Goal: Information Seeking & Learning: Learn about a topic

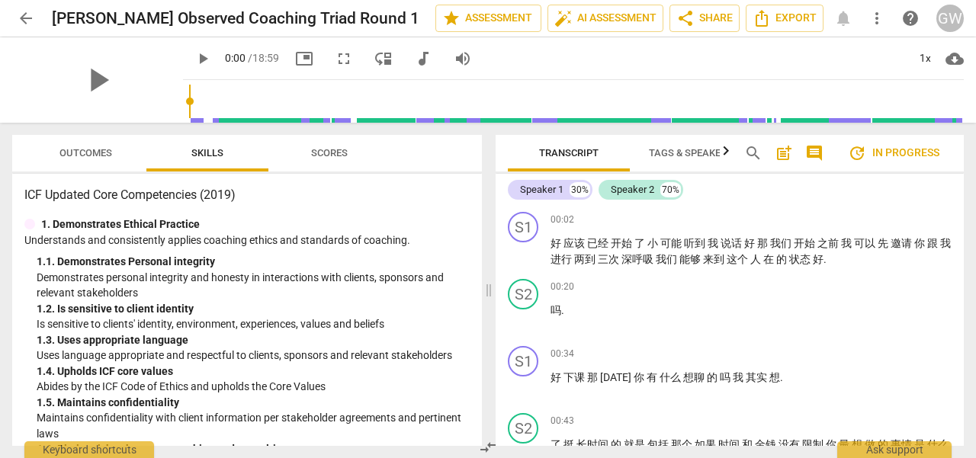
click at [911, 154] on span "update In progress" at bounding box center [894, 153] width 92 height 18
click at [88, 79] on span "play_arrow" at bounding box center [98, 80] width 40 height 40
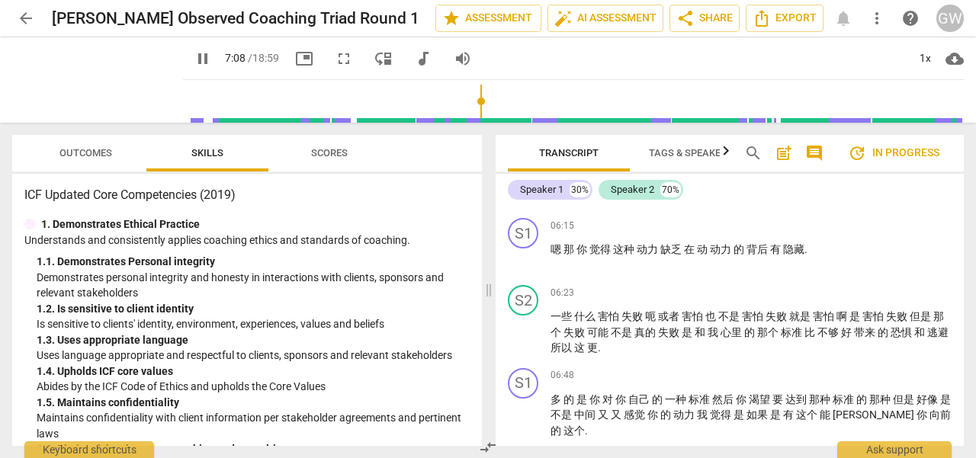
scroll to position [1335, 0]
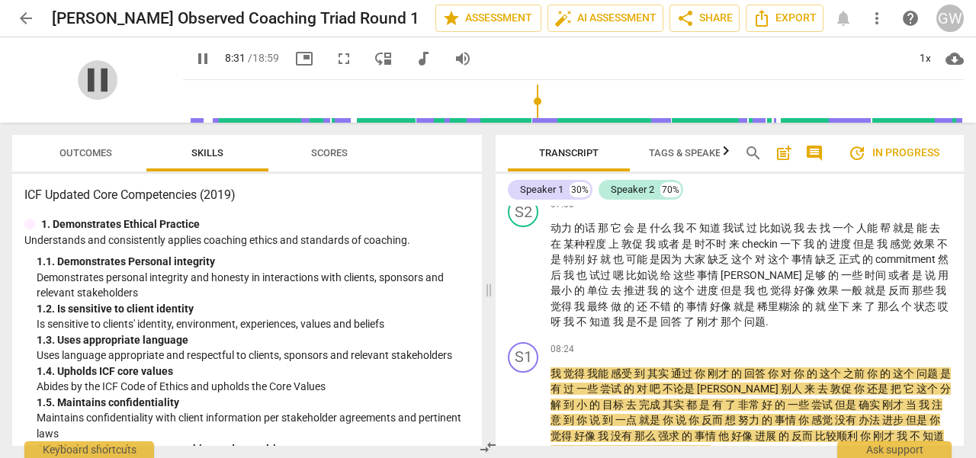
click at [94, 78] on span "pause" at bounding box center [98, 80] width 40 height 40
click at [94, 78] on span "play_arrow" at bounding box center [98, 80] width 40 height 40
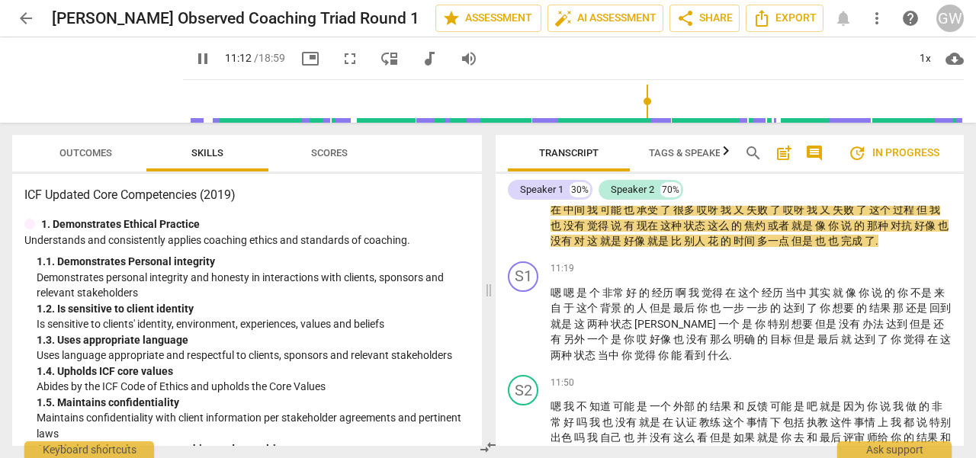
scroll to position [1837, 0]
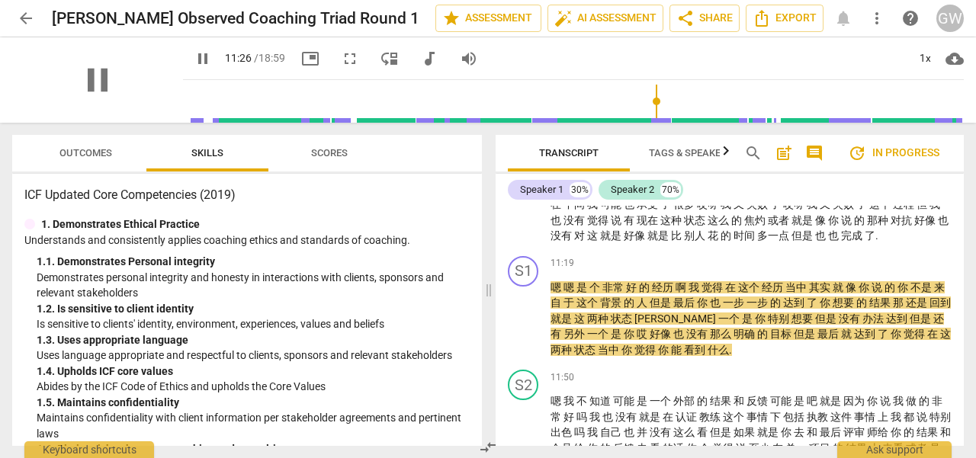
click at [122, 67] on div "pause" at bounding box center [97, 79] width 171 height 85
click at [91, 77] on span "pause" at bounding box center [98, 80] width 40 height 40
click at [79, 95] on span "play_arrow" at bounding box center [98, 80] width 40 height 40
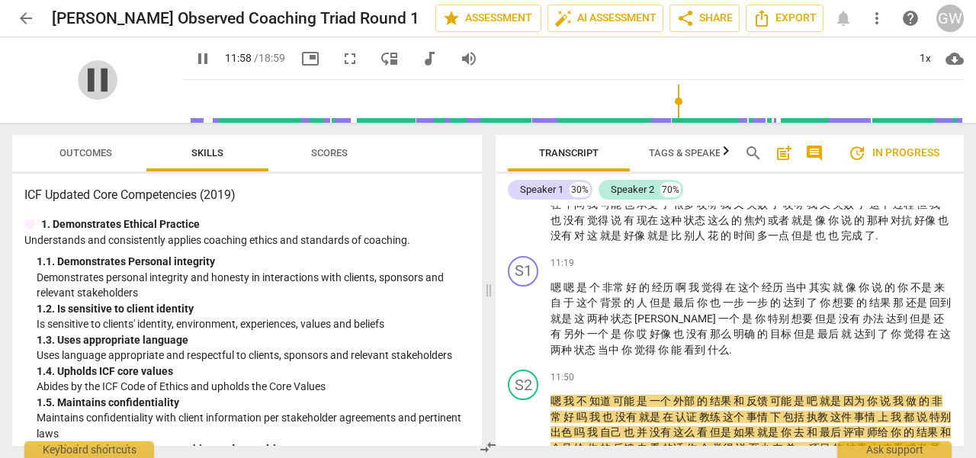
click at [84, 83] on span "pause" at bounding box center [98, 80] width 40 height 40
click at [84, 83] on span "play_arrow" at bounding box center [98, 80] width 40 height 40
click at [92, 86] on span "play_arrow" at bounding box center [98, 80] width 40 height 40
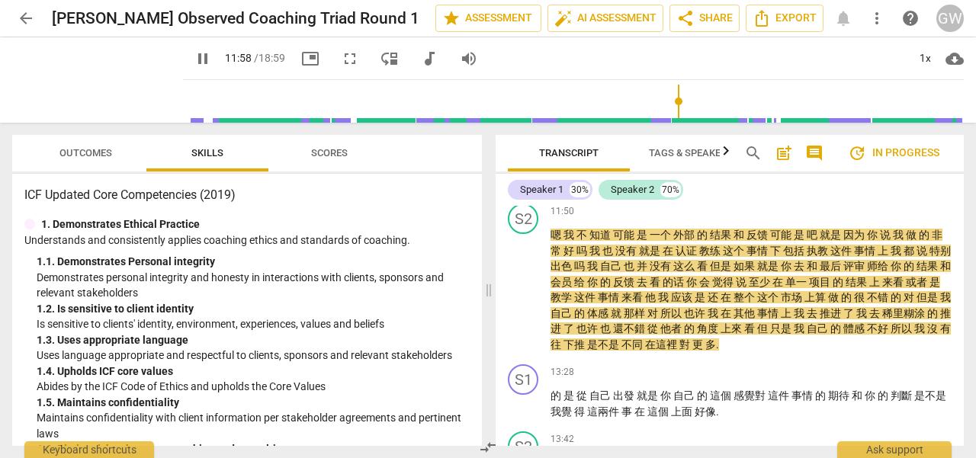
scroll to position [2013, 0]
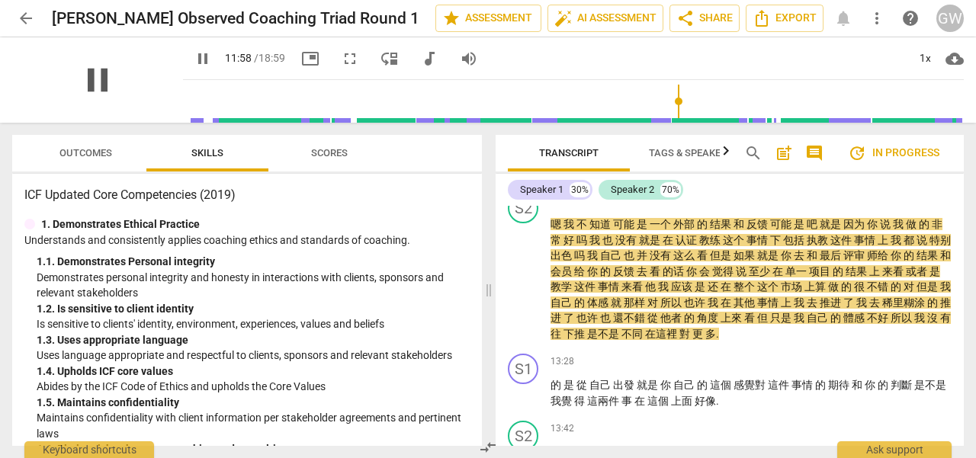
click at [97, 78] on span "pause" at bounding box center [98, 80] width 40 height 40
click at [97, 78] on span "play_arrow" at bounding box center [98, 80] width 40 height 40
click at [81, 93] on span "pause" at bounding box center [98, 80] width 40 height 40
click at [81, 93] on span "play_arrow" at bounding box center [98, 80] width 40 height 40
type input "719"
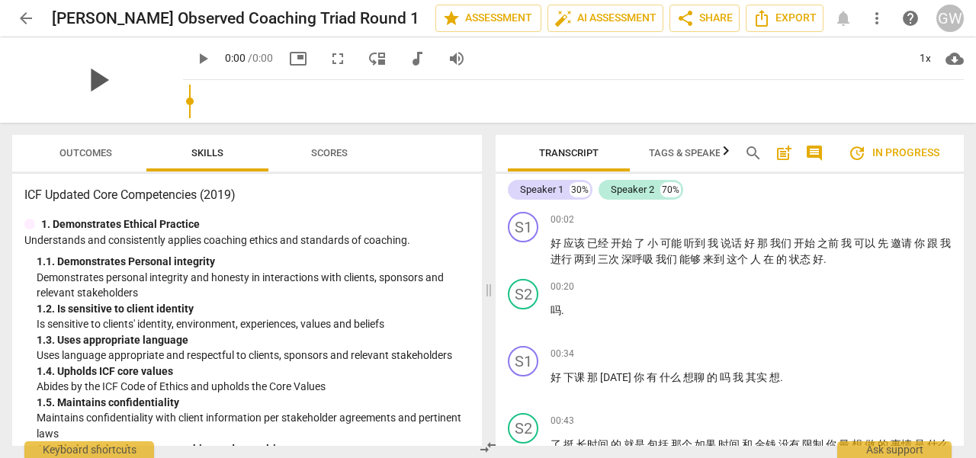
click at [96, 82] on span "play_arrow" at bounding box center [98, 80] width 40 height 40
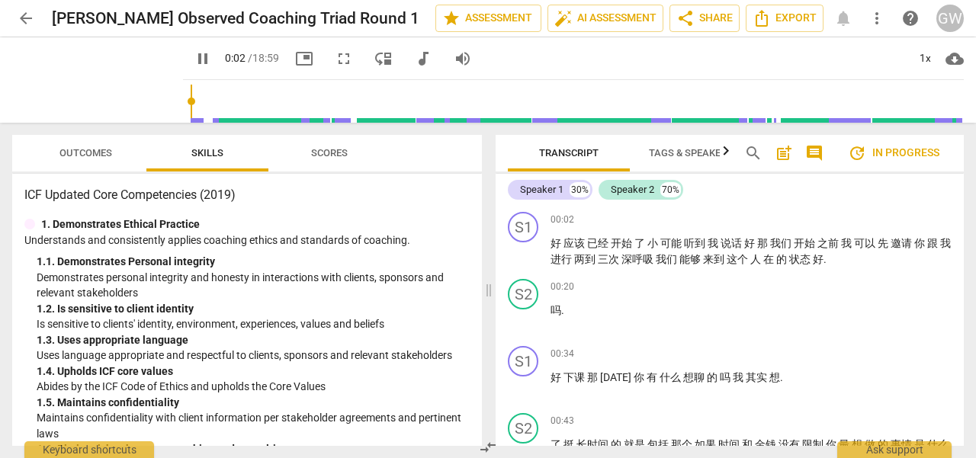
click at [644, 101] on input "range" at bounding box center [576, 101] width 775 height 49
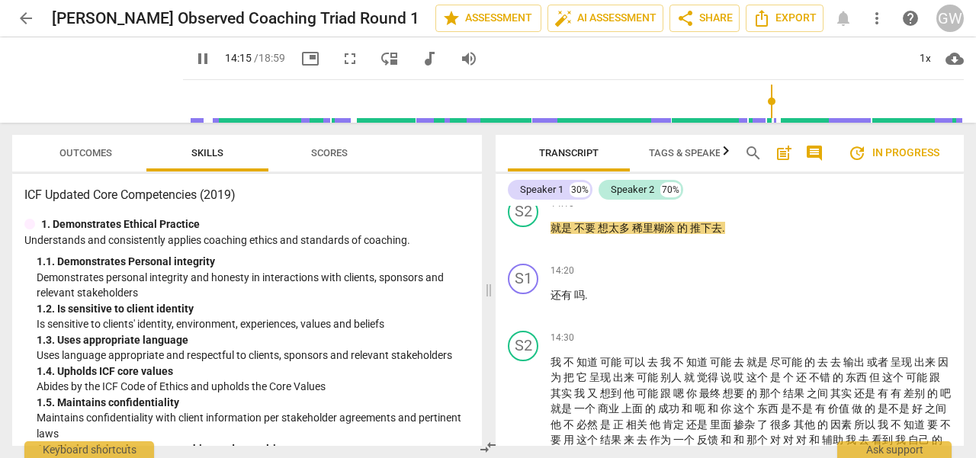
scroll to position [2403, 0]
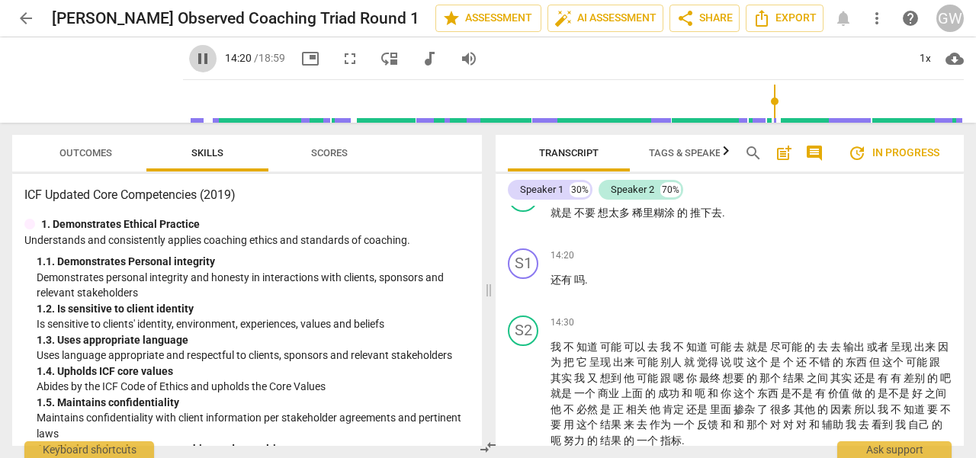
click at [194, 58] on span "pause" at bounding box center [203, 59] width 18 height 18
click at [189, 49] on button "play_arrow" at bounding box center [202, 58] width 27 height 27
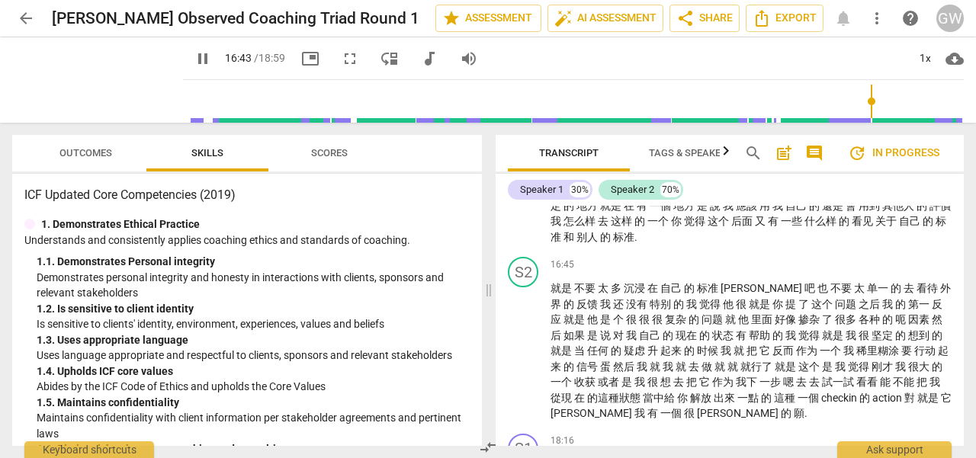
scroll to position [2866, 0]
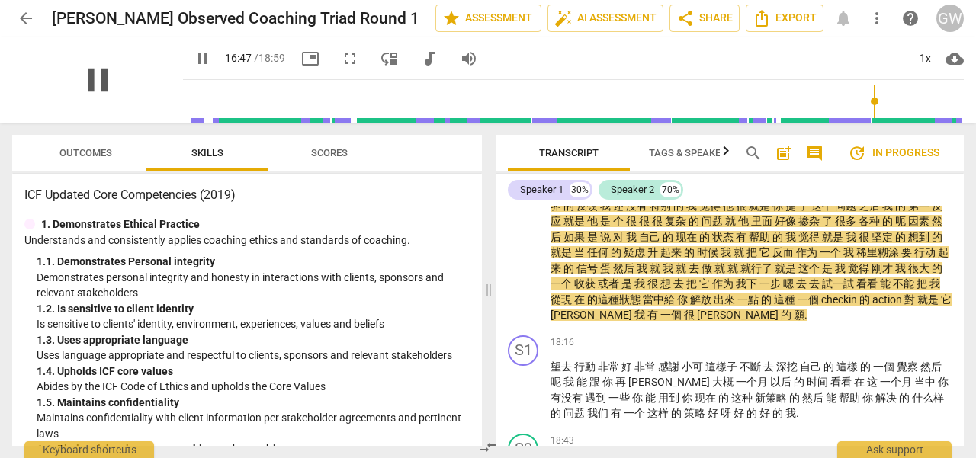
click at [83, 83] on span "pause" at bounding box center [98, 80] width 40 height 40
type input "1008"
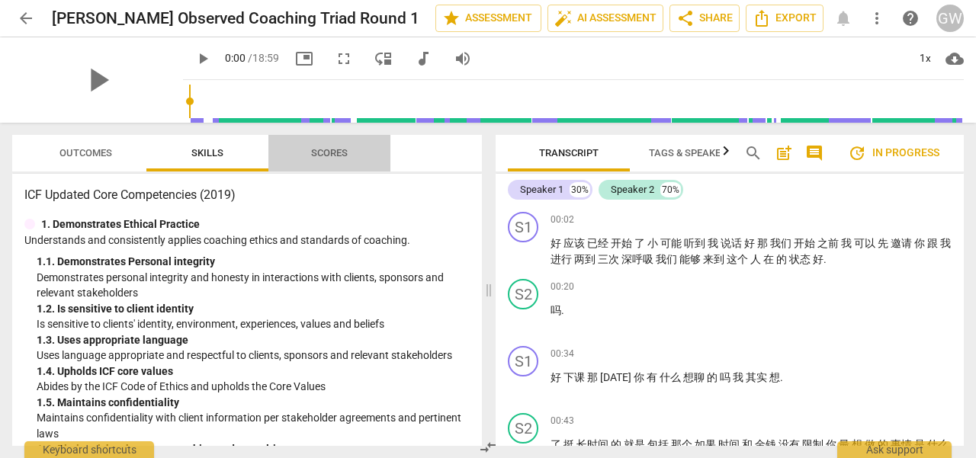
click at [334, 165] on button "Scores" at bounding box center [329, 153] width 122 height 37
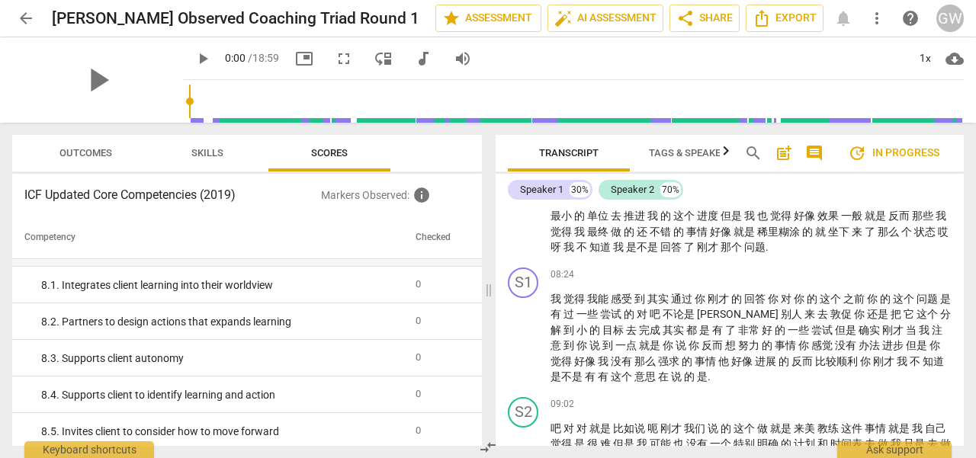
scroll to position [2413, 0]
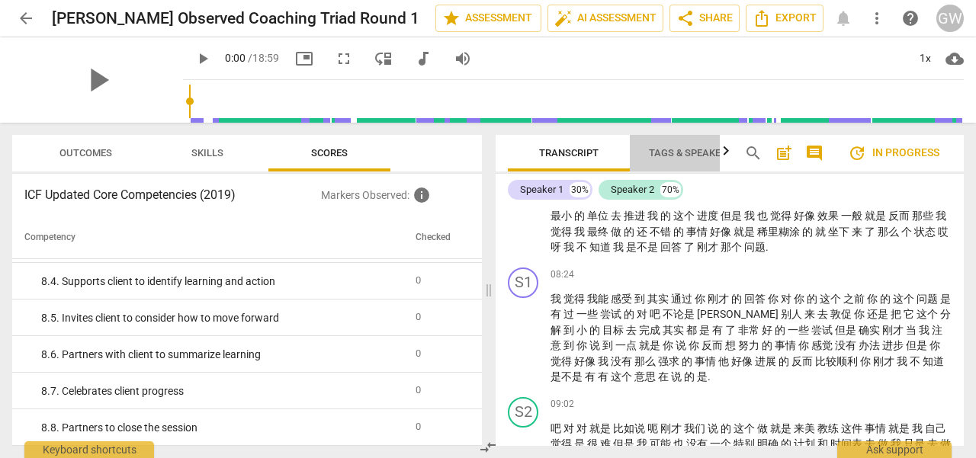
click at [696, 153] on span "Tags & Speakers" at bounding box center [691, 152] width 84 height 11
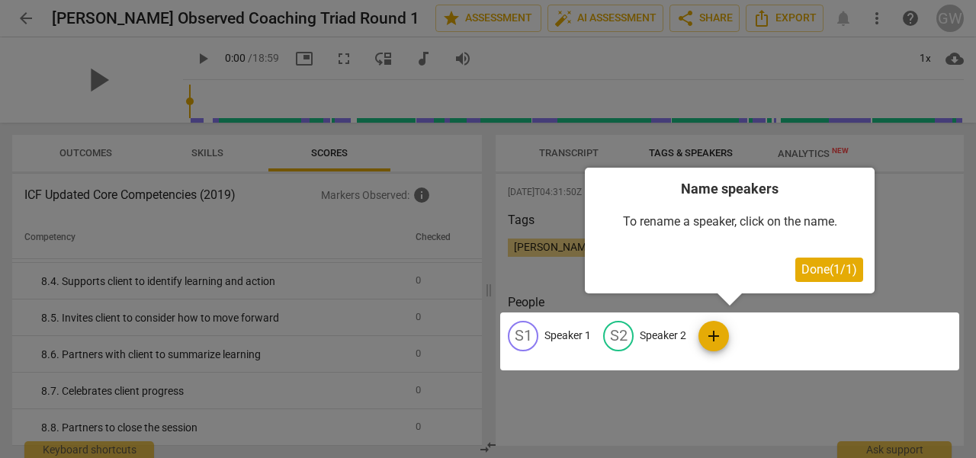
click at [823, 277] on span "Done ( 1 / 1 )" at bounding box center [830, 269] width 56 height 14
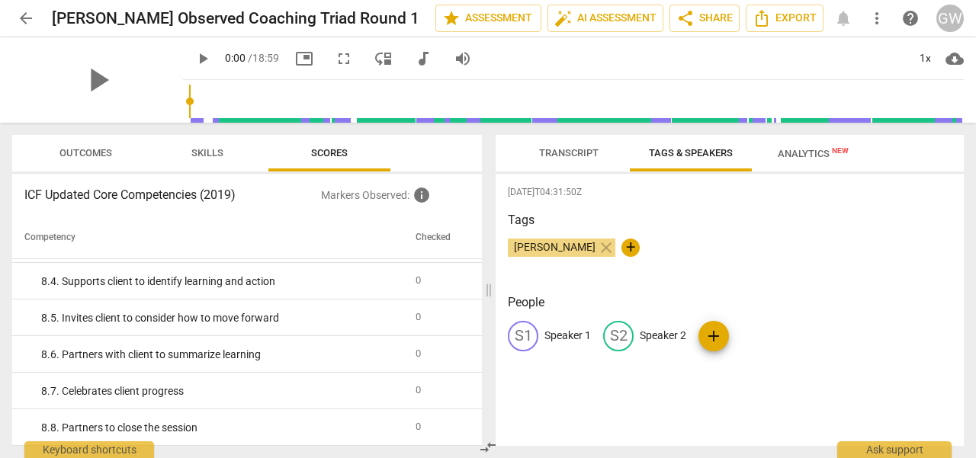
click at [558, 343] on p "Speaker 1" at bounding box center [568, 336] width 47 height 16
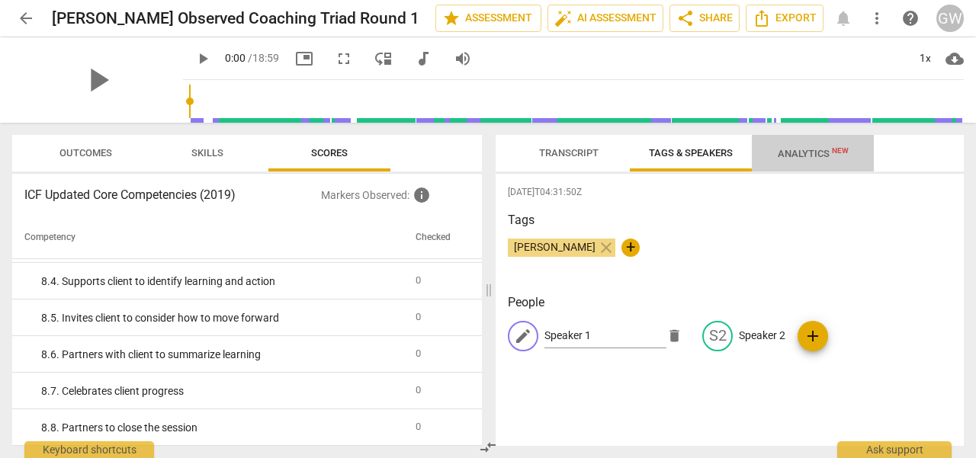
click at [799, 153] on span "Analytics New" at bounding box center [813, 153] width 71 height 11
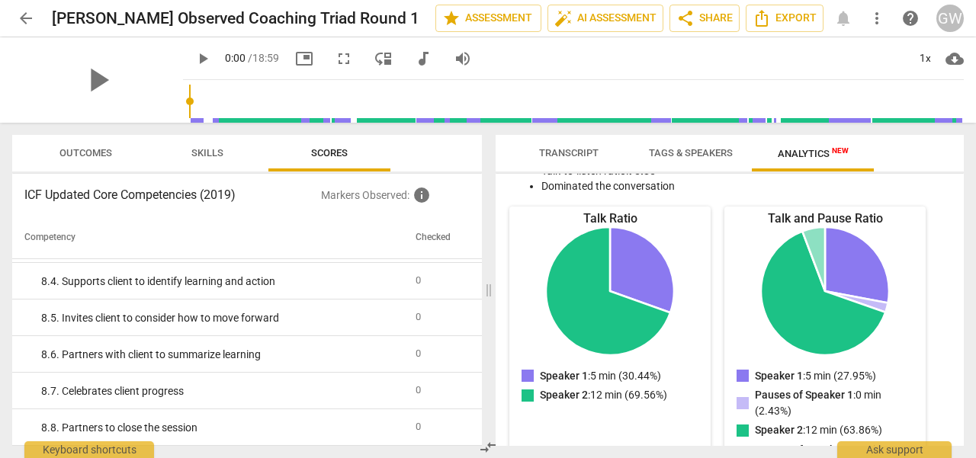
scroll to position [0, 0]
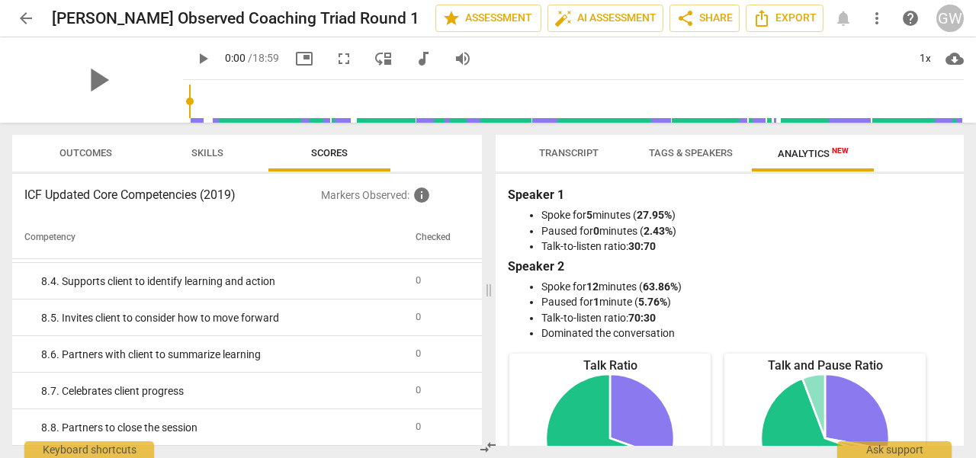
click at [696, 160] on span "Tags & Speakers" at bounding box center [691, 153] width 121 height 21
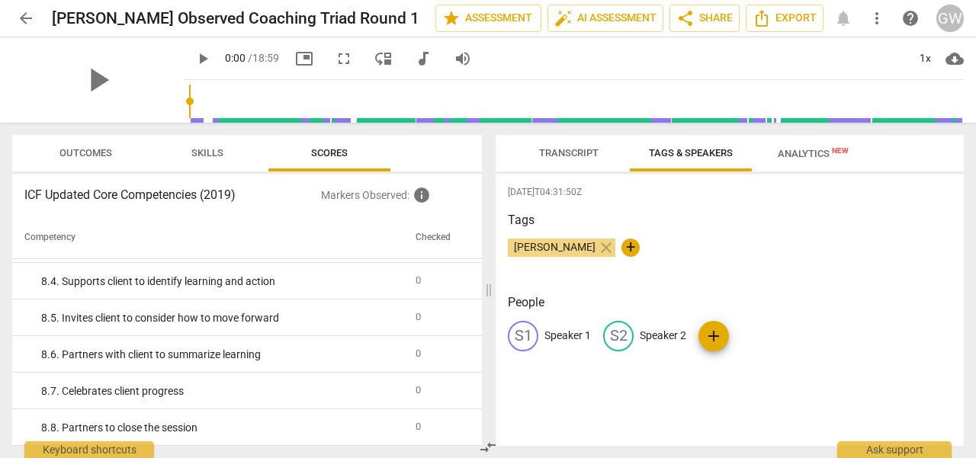
click at [573, 144] on span "Transcript" at bounding box center [569, 153] width 96 height 21
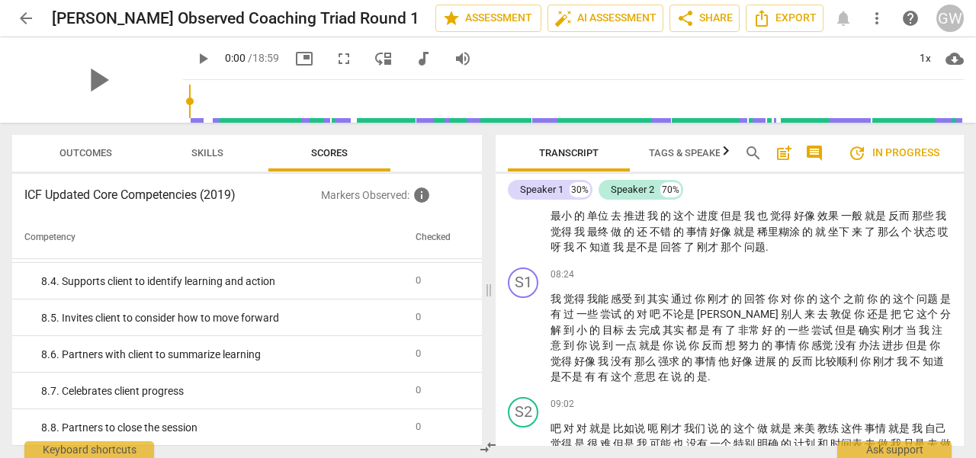
click at [677, 152] on span "Tags & Speakers" at bounding box center [691, 152] width 84 height 11
